Goal: Transaction & Acquisition: Book appointment/travel/reservation

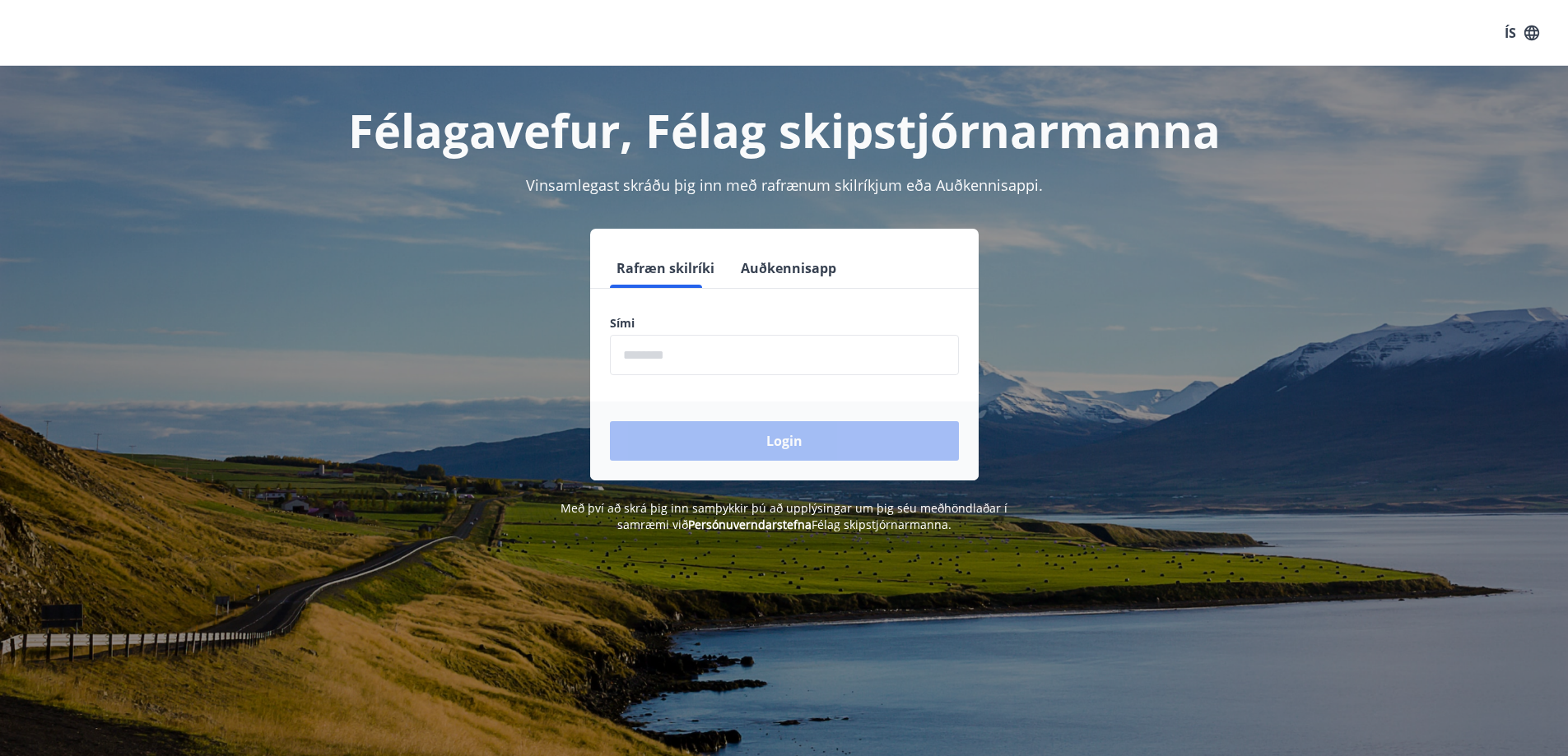
click at [756, 359] on input "phone" at bounding box center [784, 355] width 349 height 40
type input "********"
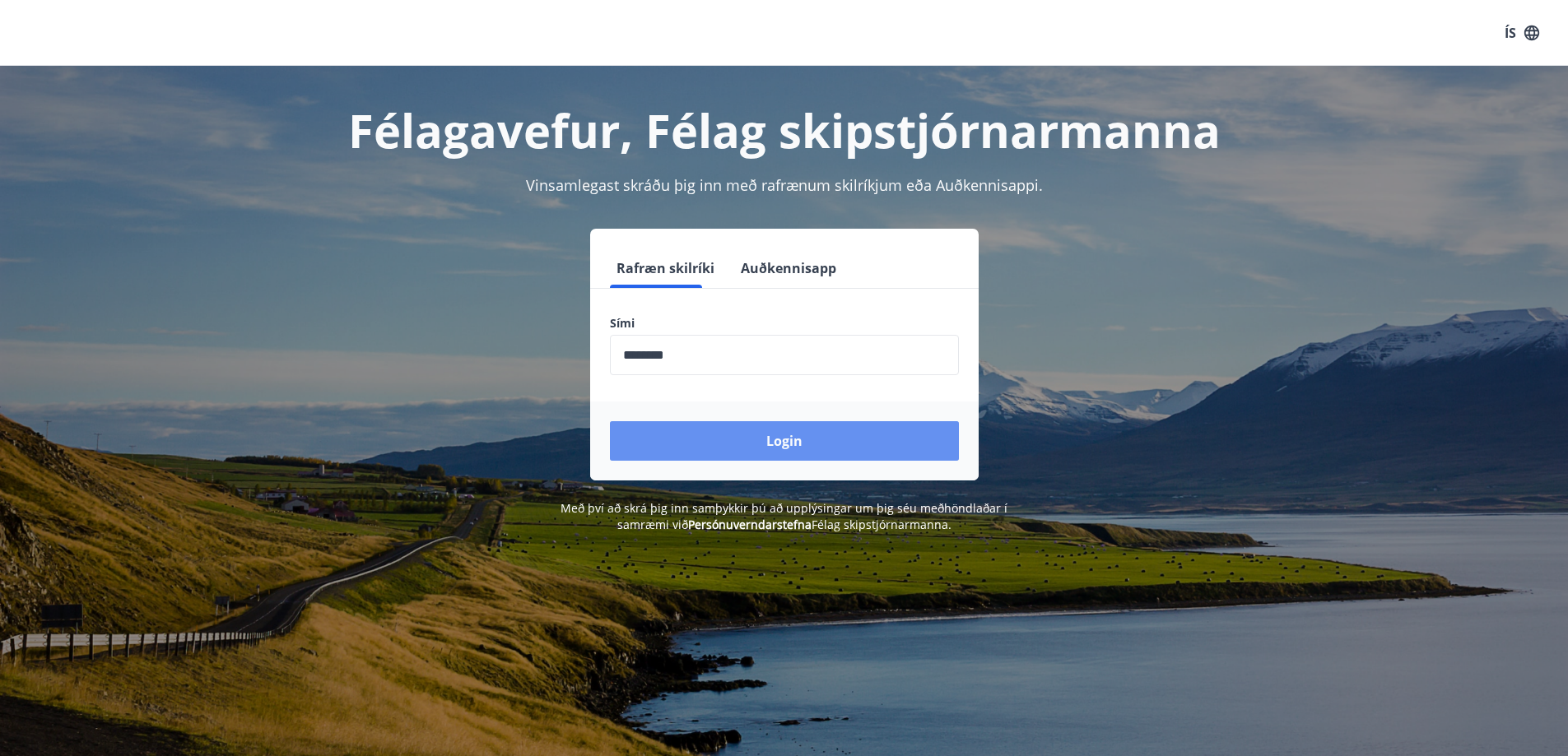
click at [750, 436] on button "Login" at bounding box center [784, 441] width 349 height 39
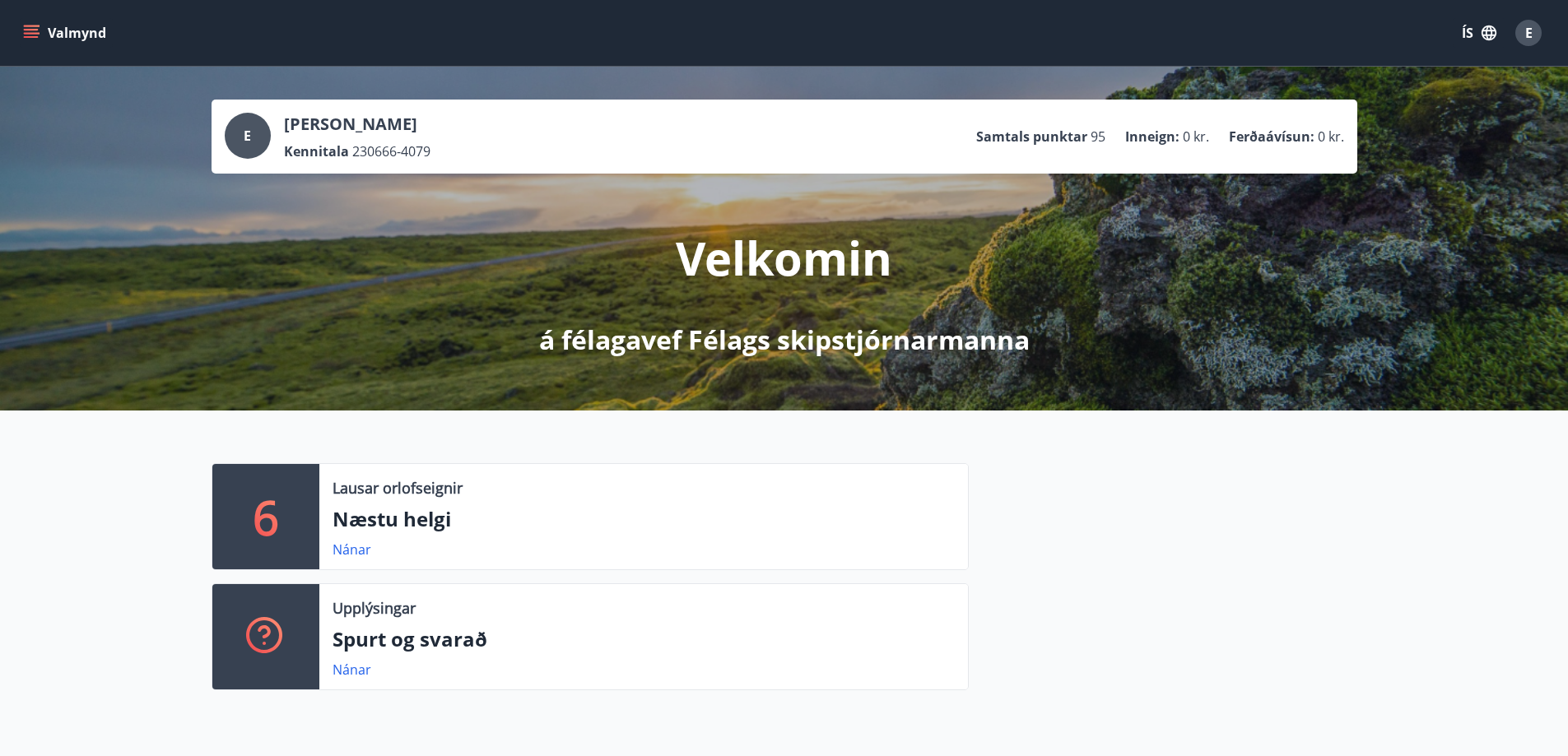
click at [41, 32] on button "Valmynd" at bounding box center [66, 33] width 93 height 30
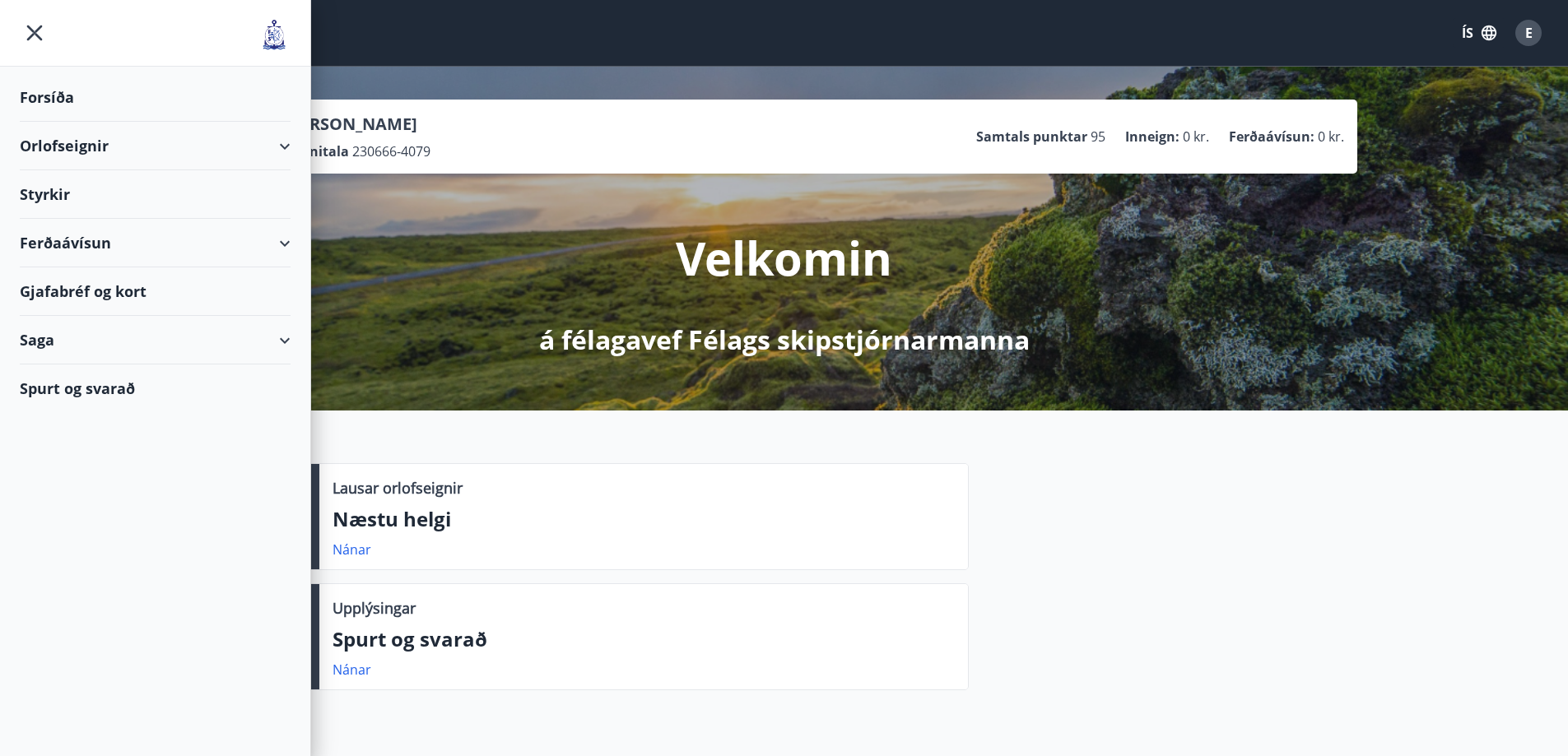
click at [285, 151] on div "Orlofseignir" at bounding box center [156, 146] width 271 height 49
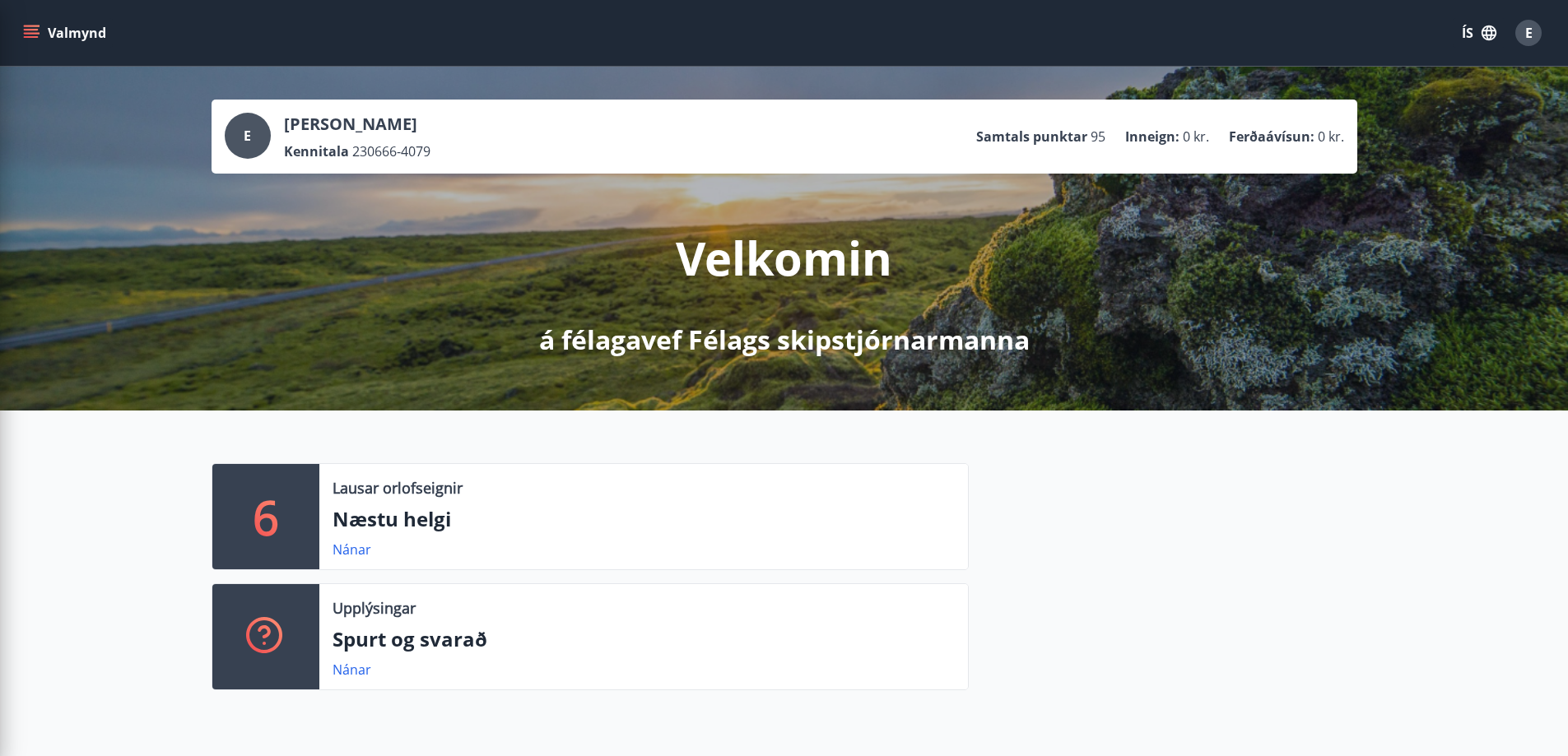
click at [463, 299] on div "Velkomin á félagavef Félags skipstjórnarmanna" at bounding box center [785, 266] width 922 height 184
click at [32, 35] on icon "menu" at bounding box center [31, 33] width 16 height 16
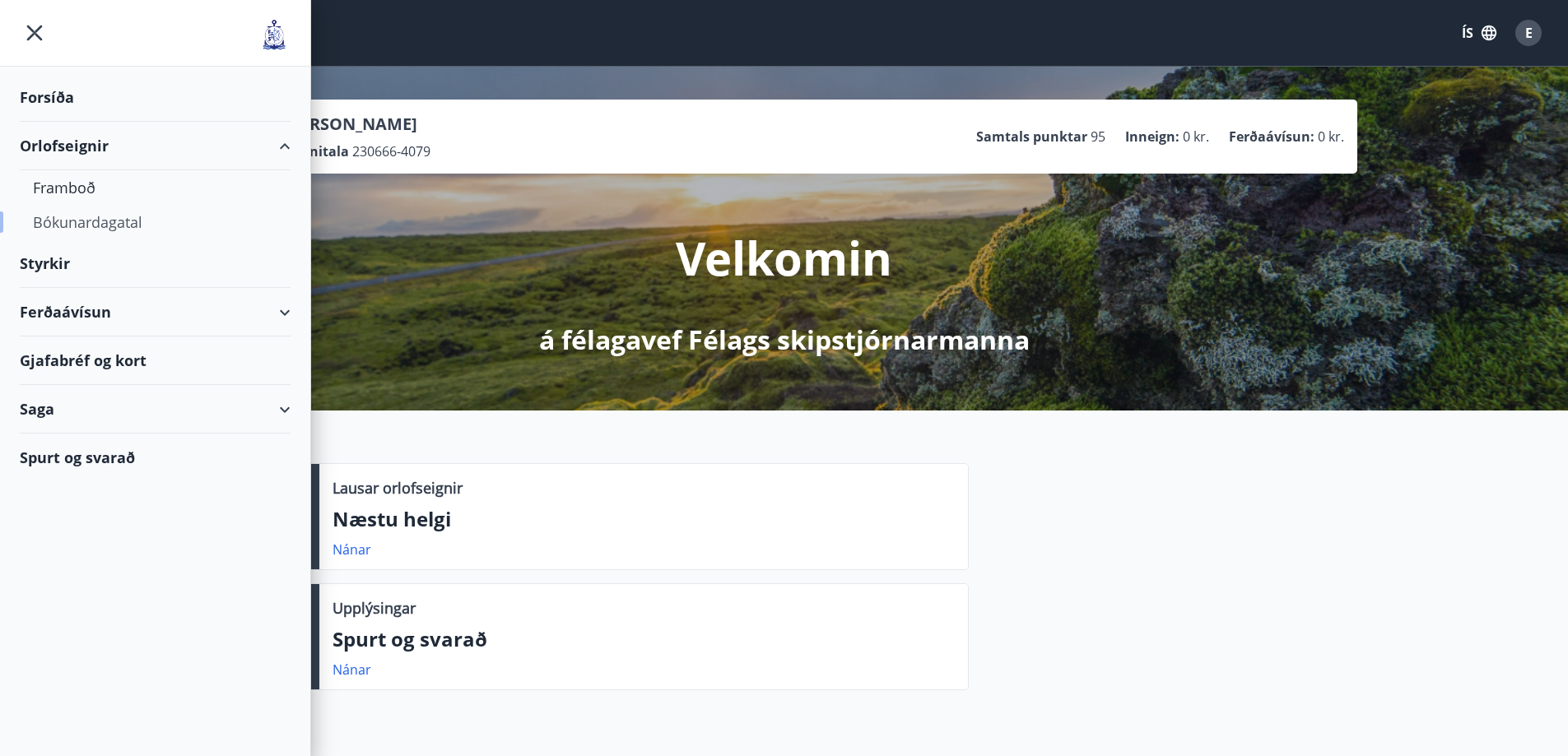
click at [115, 217] on div "Bókunardagatal" at bounding box center [155, 222] width 244 height 35
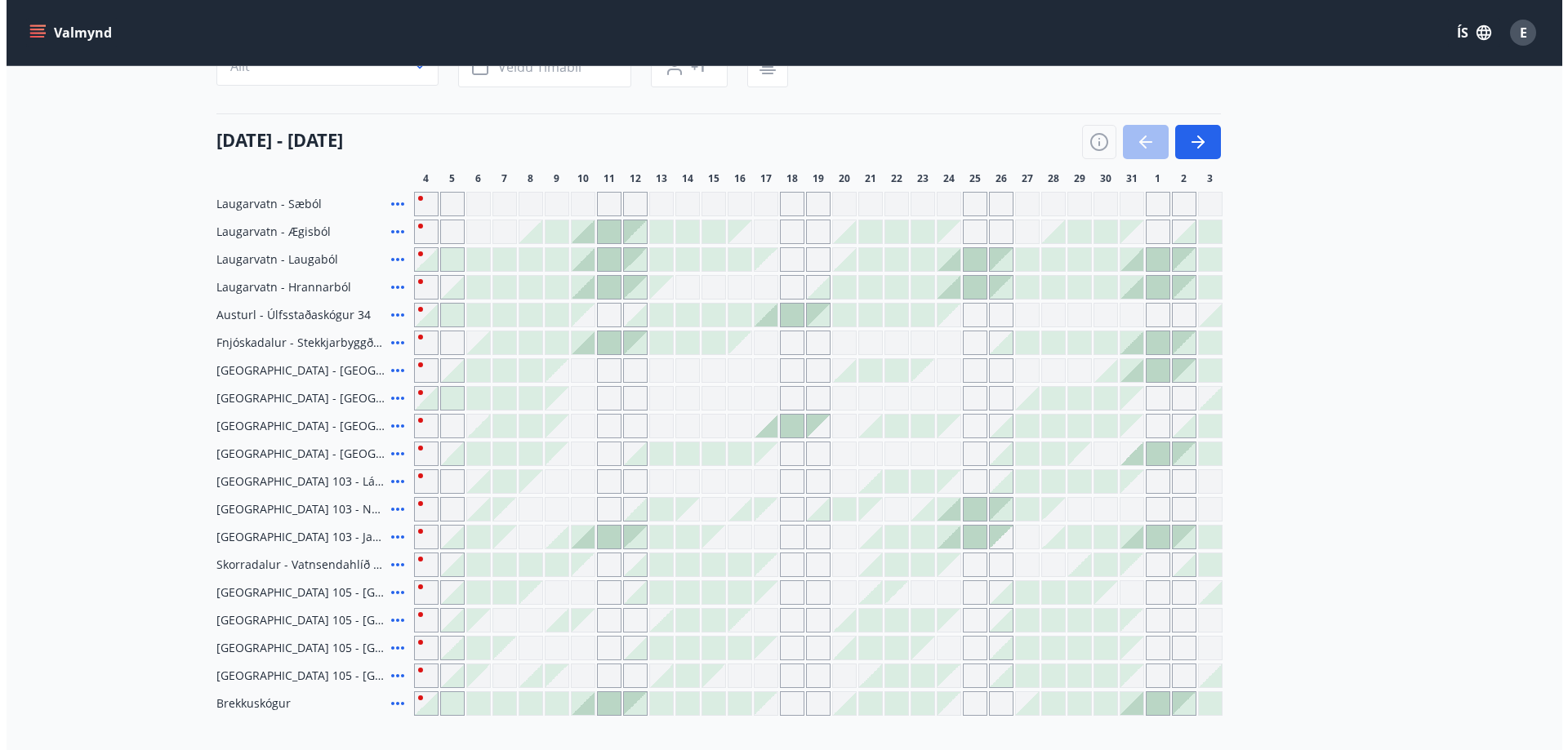
scroll to position [245, 0]
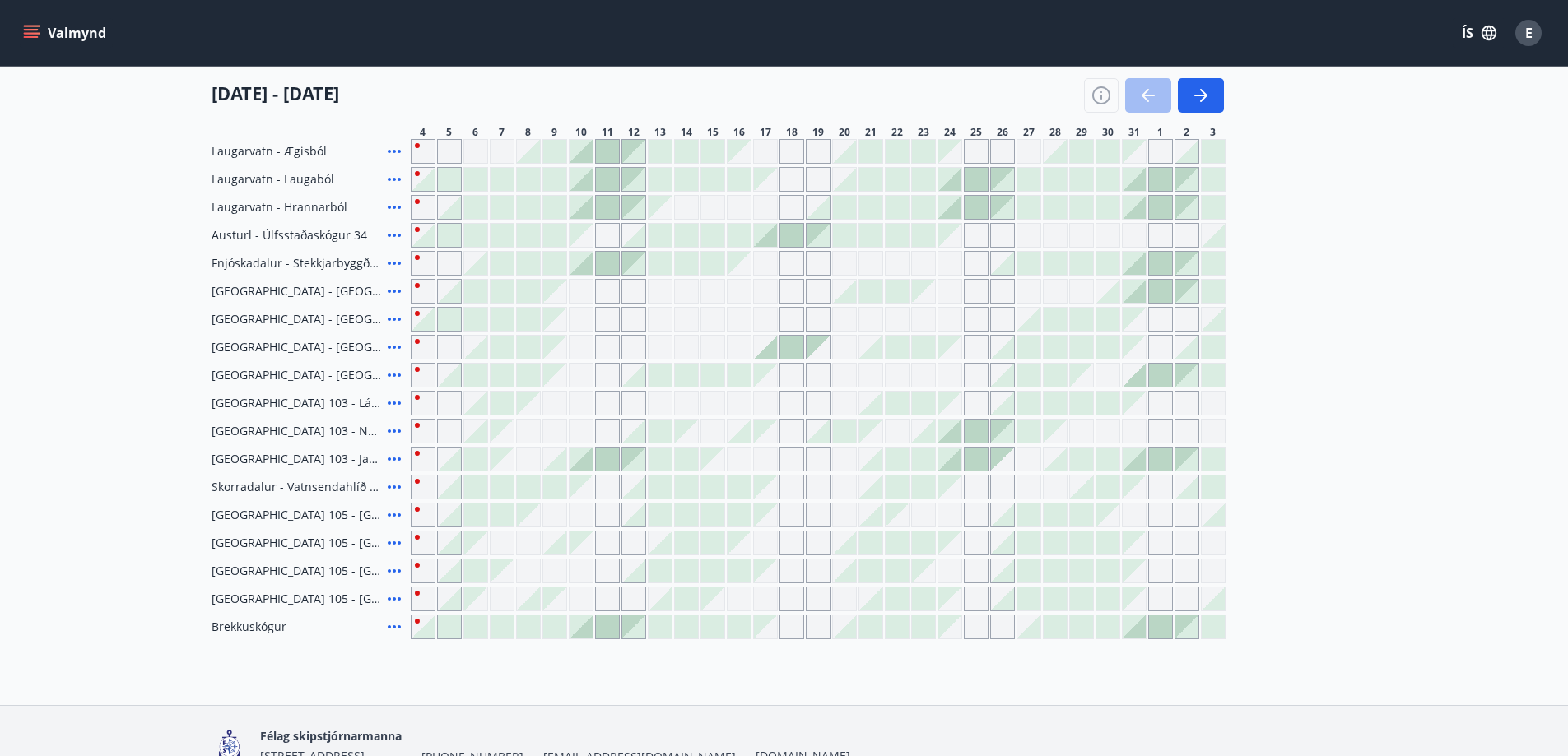
click at [399, 348] on icon at bounding box center [395, 347] width 13 height 3
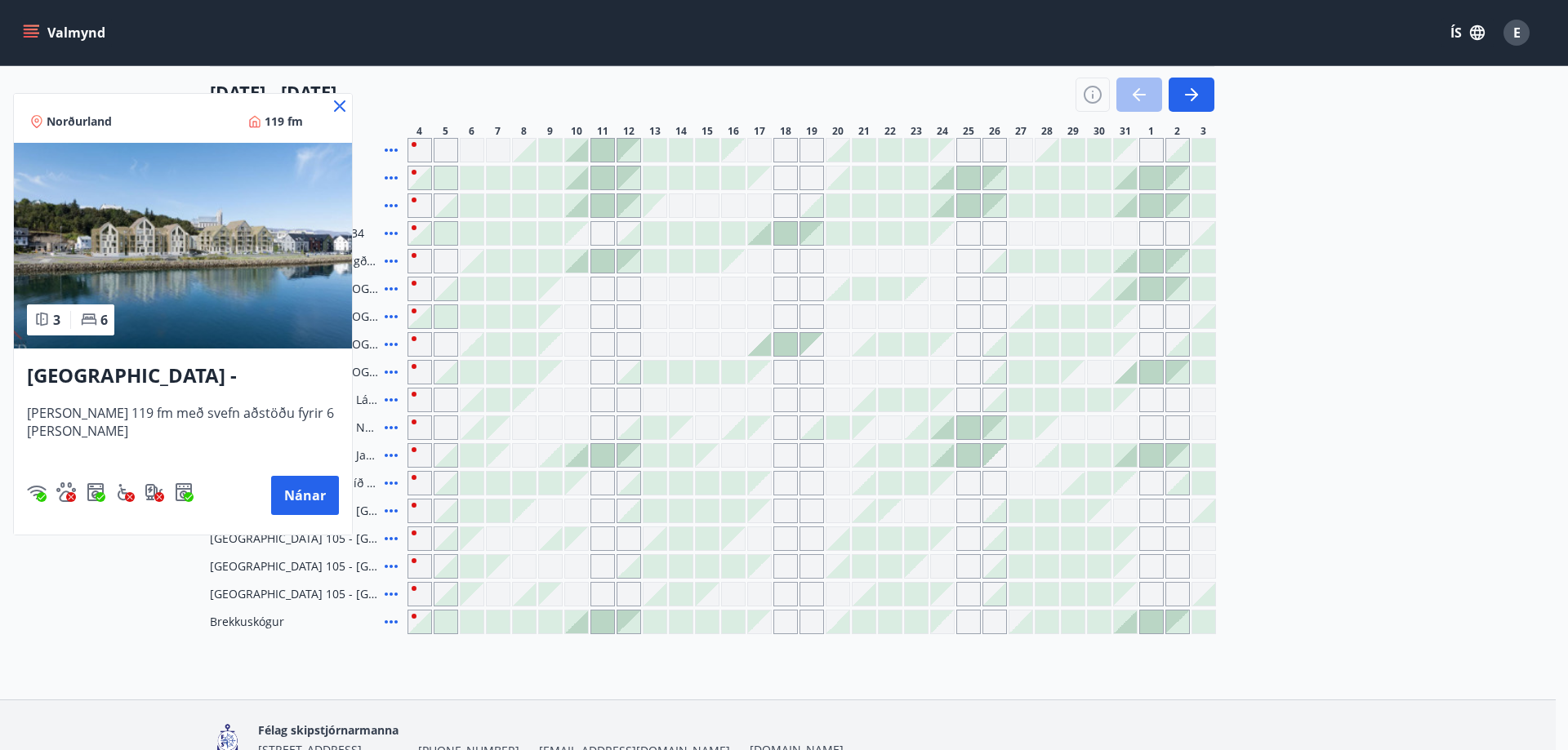
click at [569, 82] on div at bounding box center [784, 375] width 1568 height 750
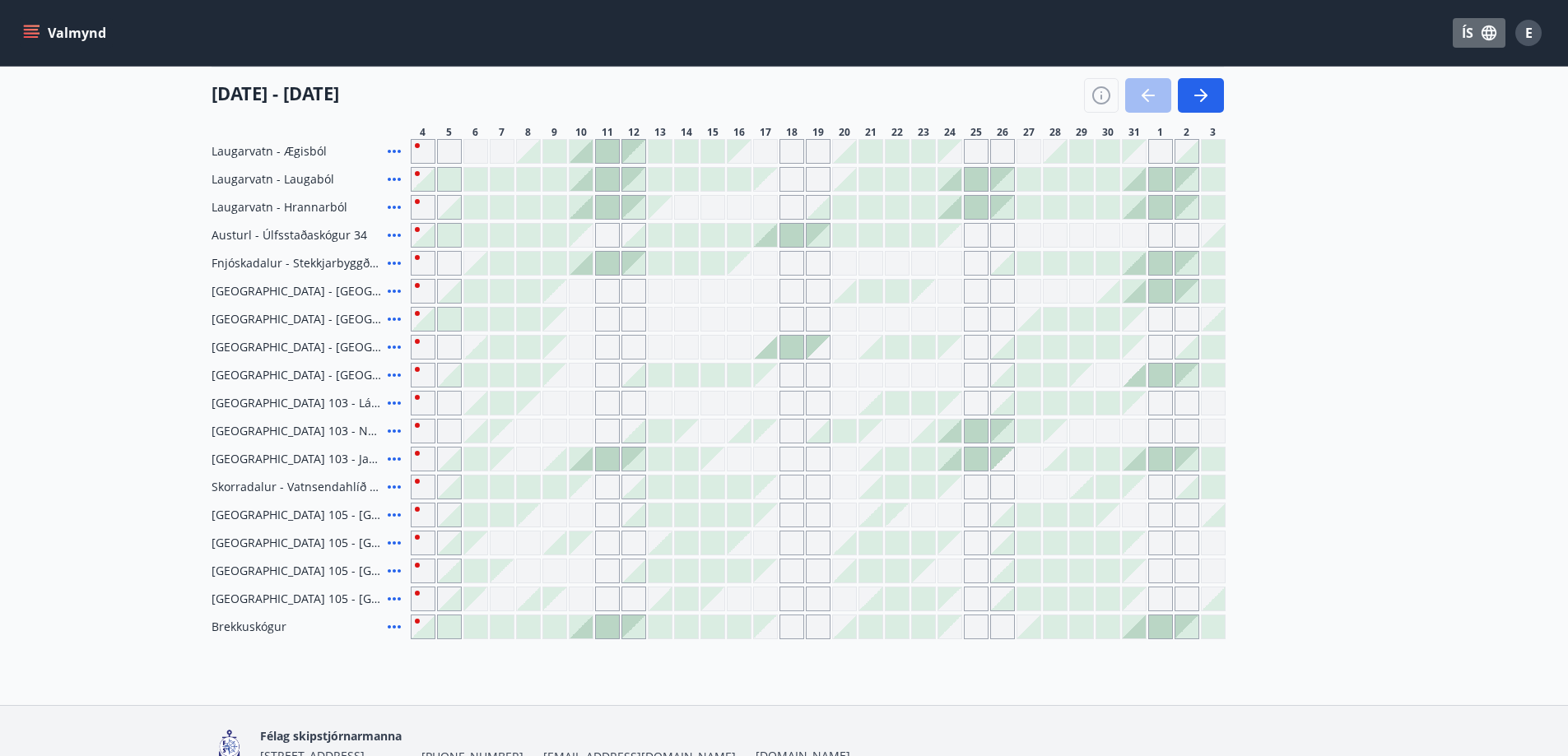
click at [1493, 32] on icon "button" at bounding box center [1488, 33] width 14 height 14
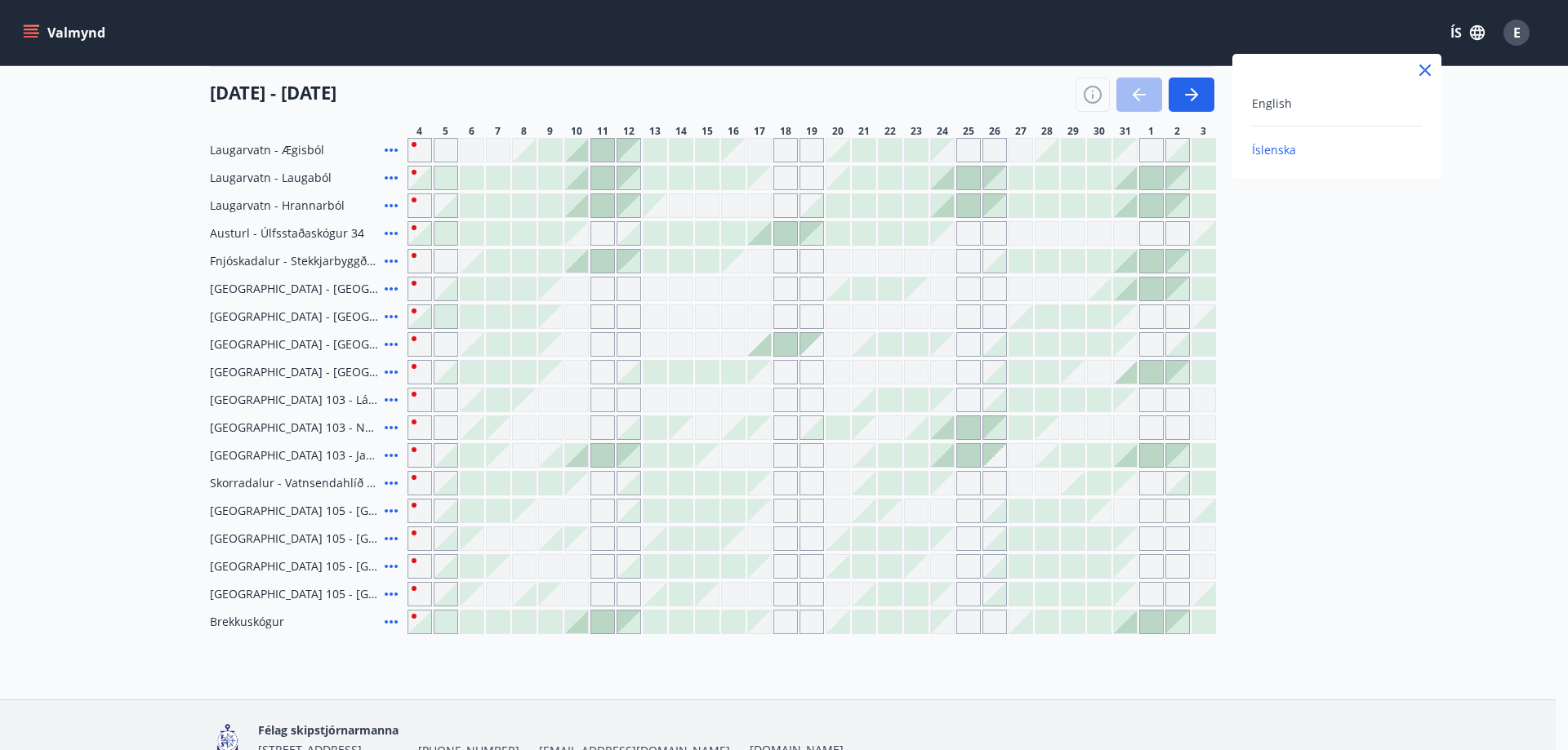
click at [1524, 32] on div at bounding box center [784, 375] width 1568 height 750
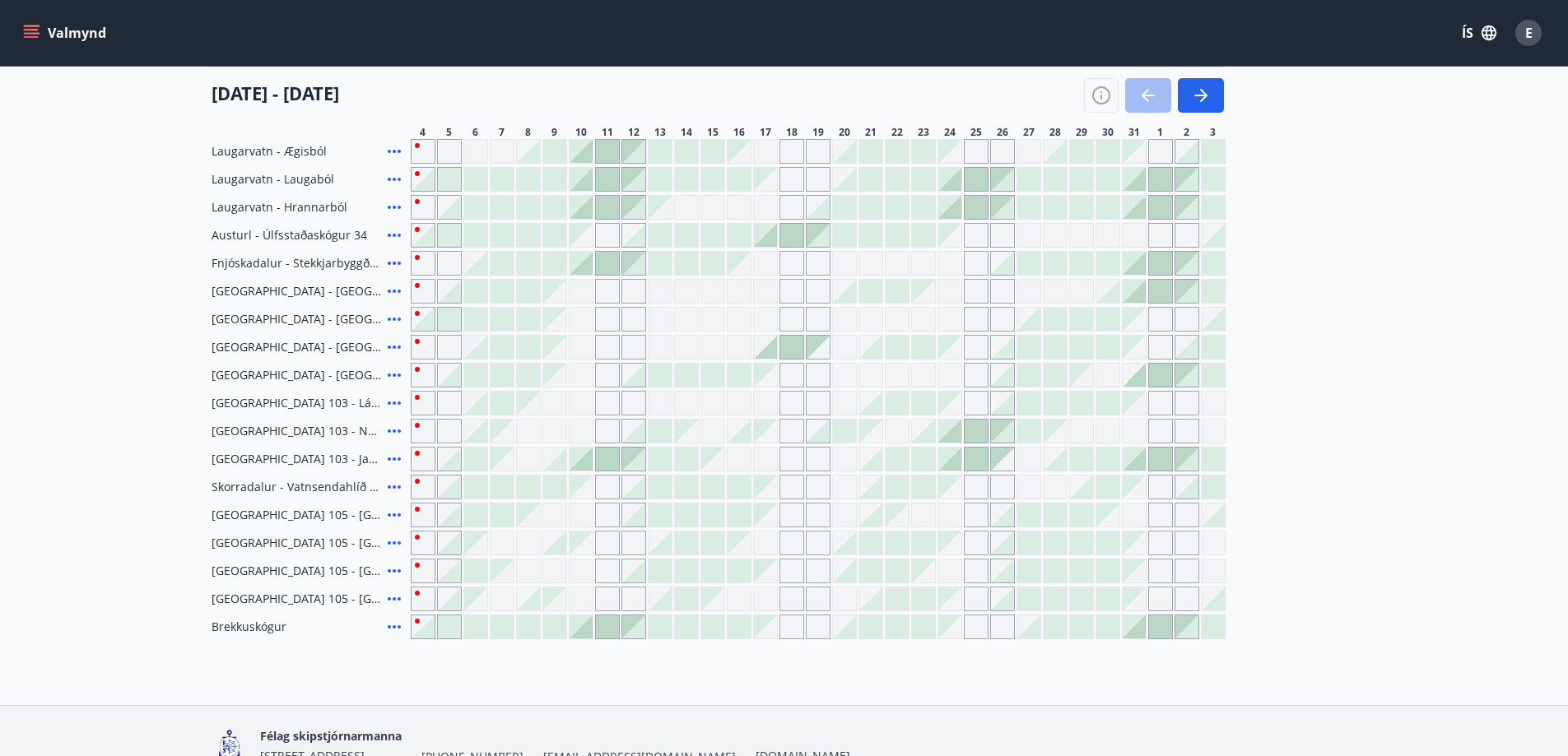
click at [1536, 33] on div "E" at bounding box center [1528, 33] width 26 height 26
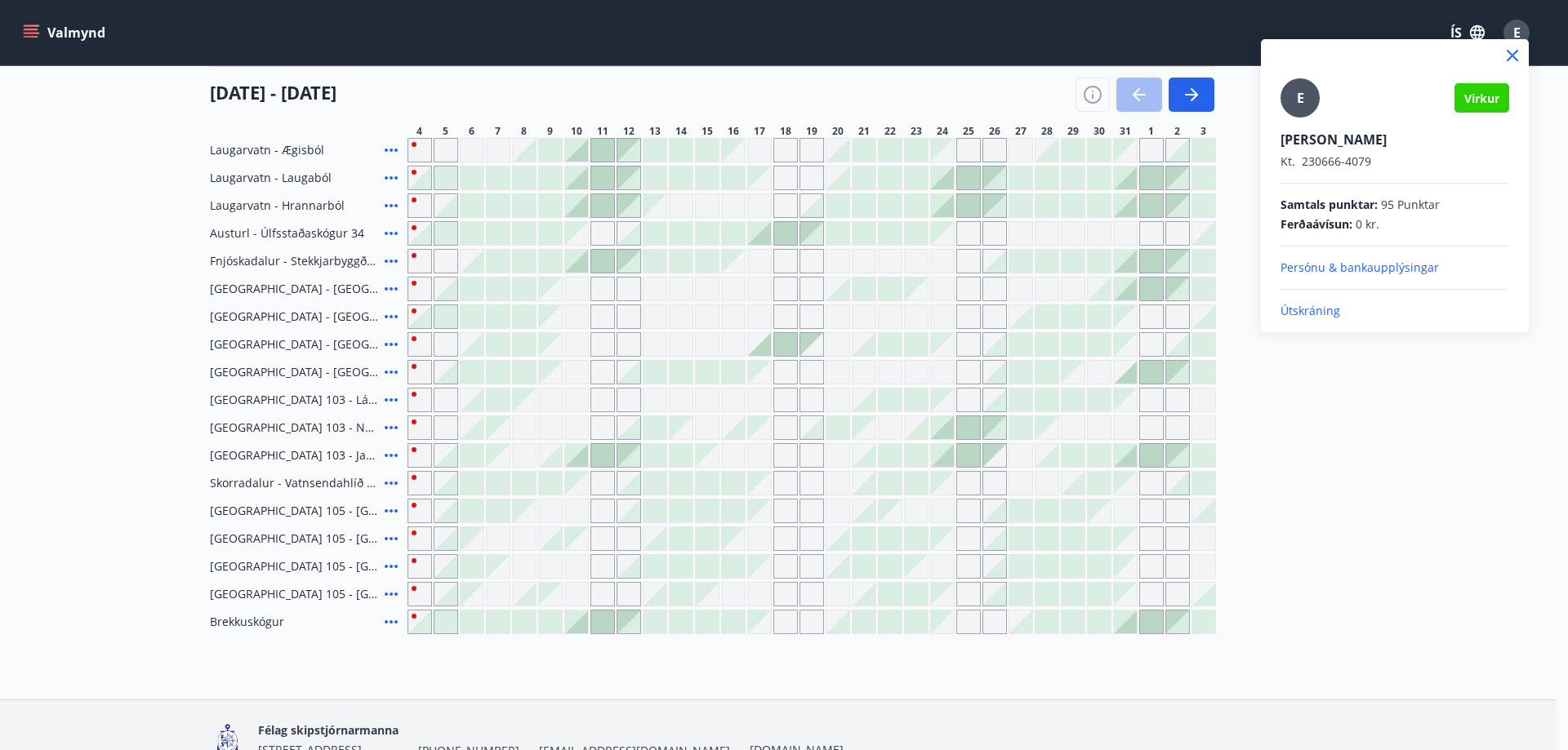
click at [1320, 310] on p "Útskráning" at bounding box center [1395, 311] width 229 height 16
